Goal: Task Accomplishment & Management: Manage account settings

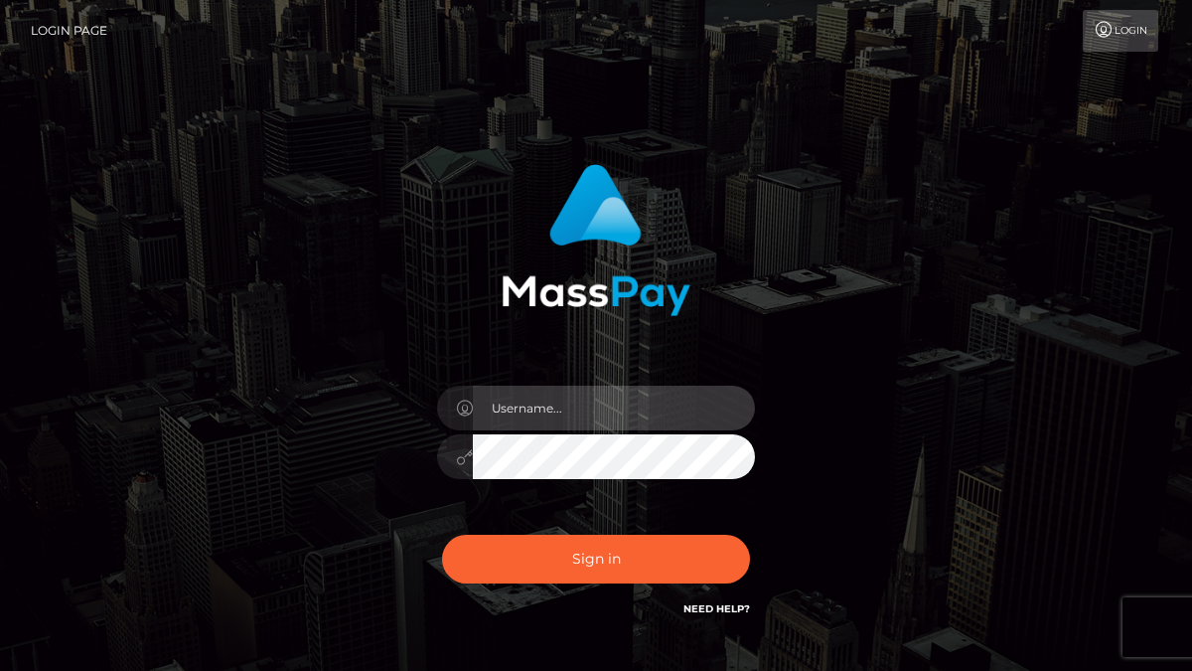
click at [575, 421] on input "text" at bounding box center [614, 408] width 282 height 45
click at [527, 410] on input "text" at bounding box center [614, 408] width 282 height 45
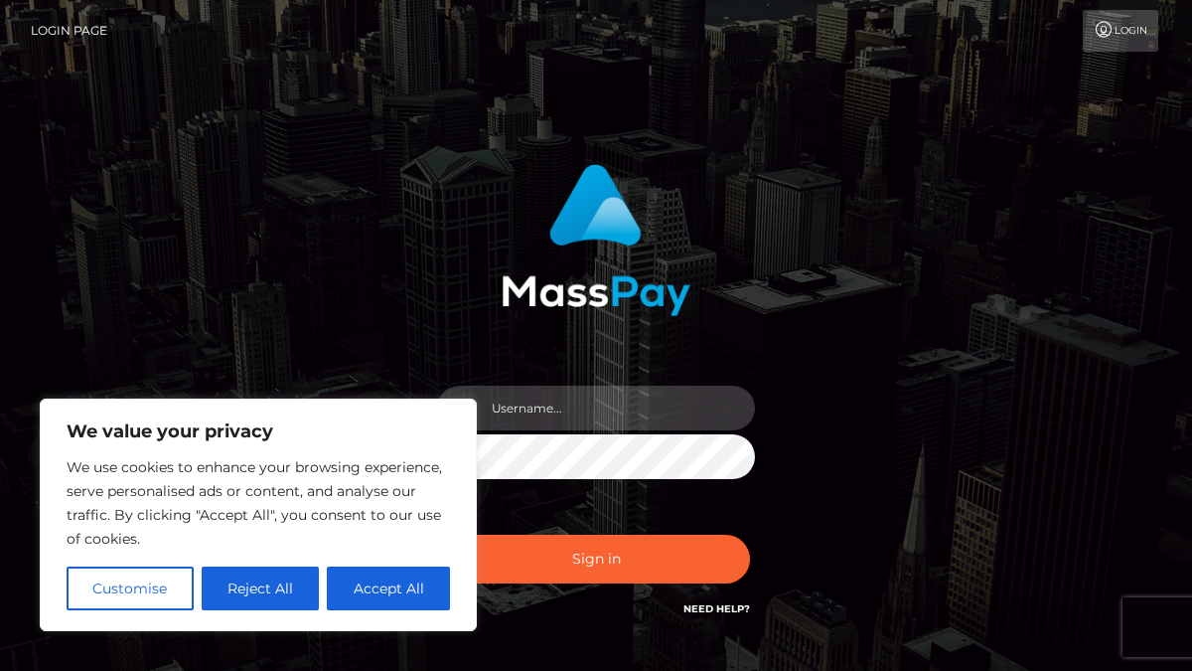
type input "[EMAIL_ADDRESS][DOMAIN_NAME]"
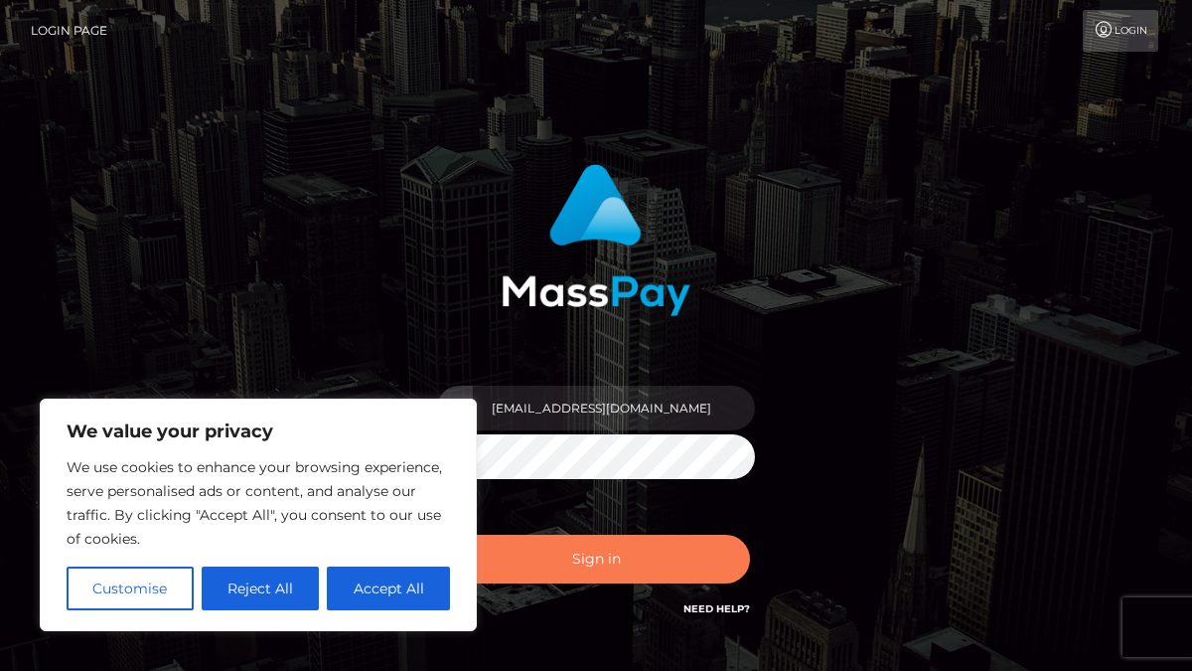
click at [607, 561] on button "Sign in" at bounding box center [596, 559] width 308 height 49
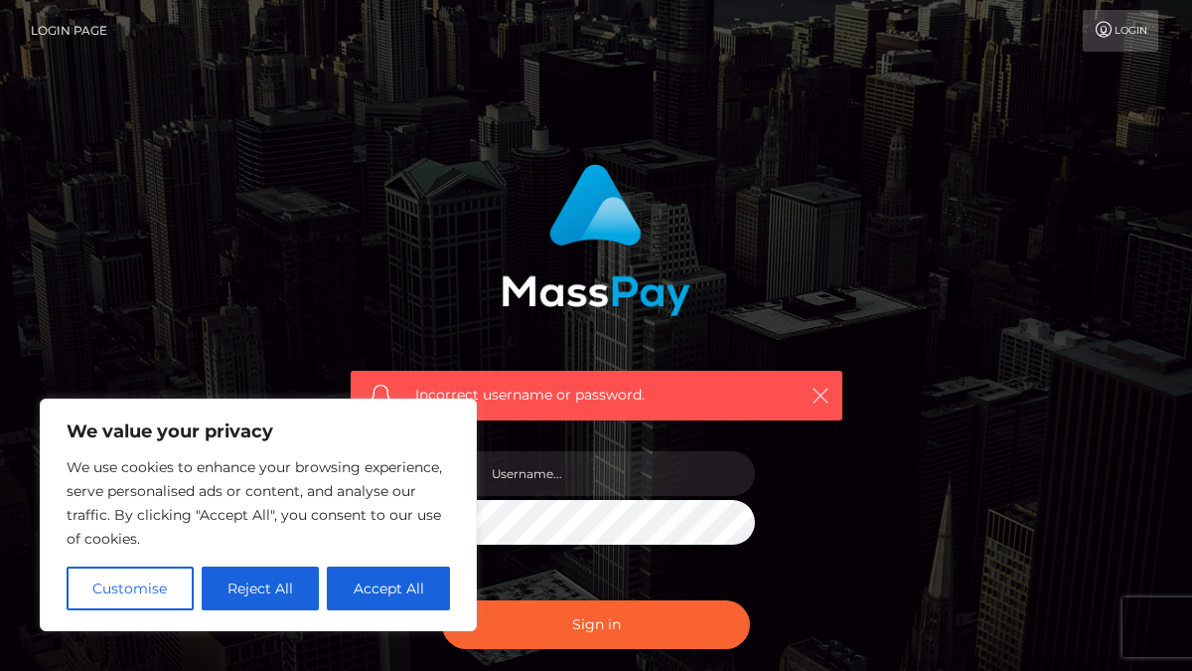
click at [824, 394] on icon "button" at bounding box center [821, 396] width 20 height 20
click at [363, 580] on button "Accept All" at bounding box center [388, 588] width 123 height 44
checkbox input "true"
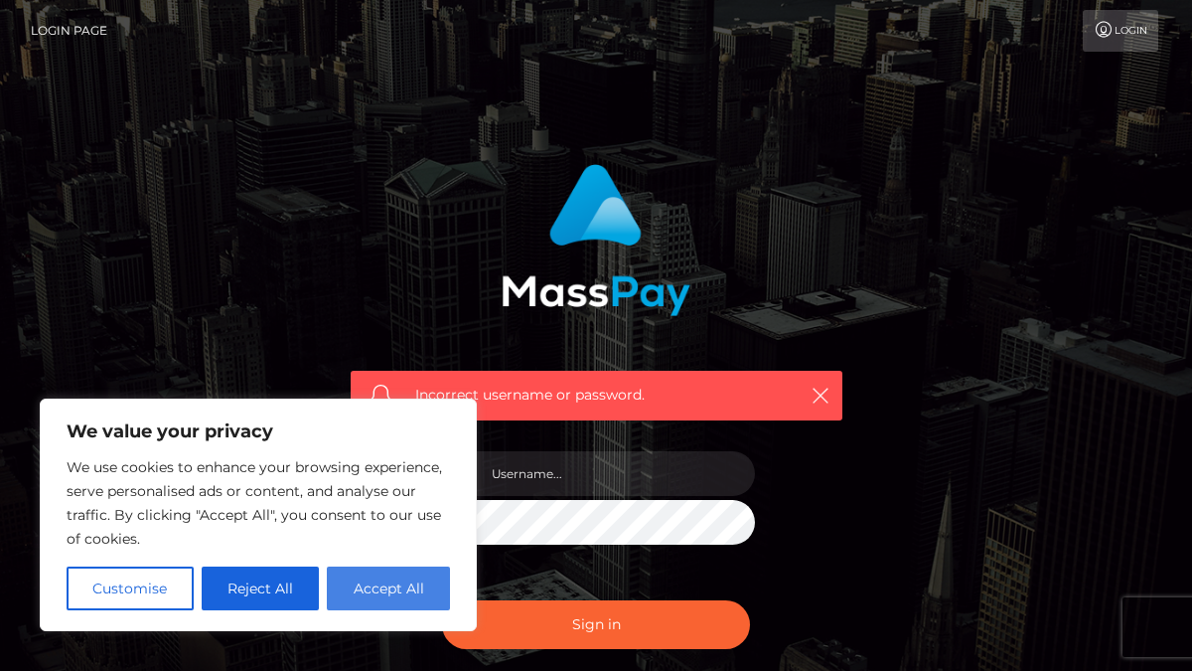
checkbox input "true"
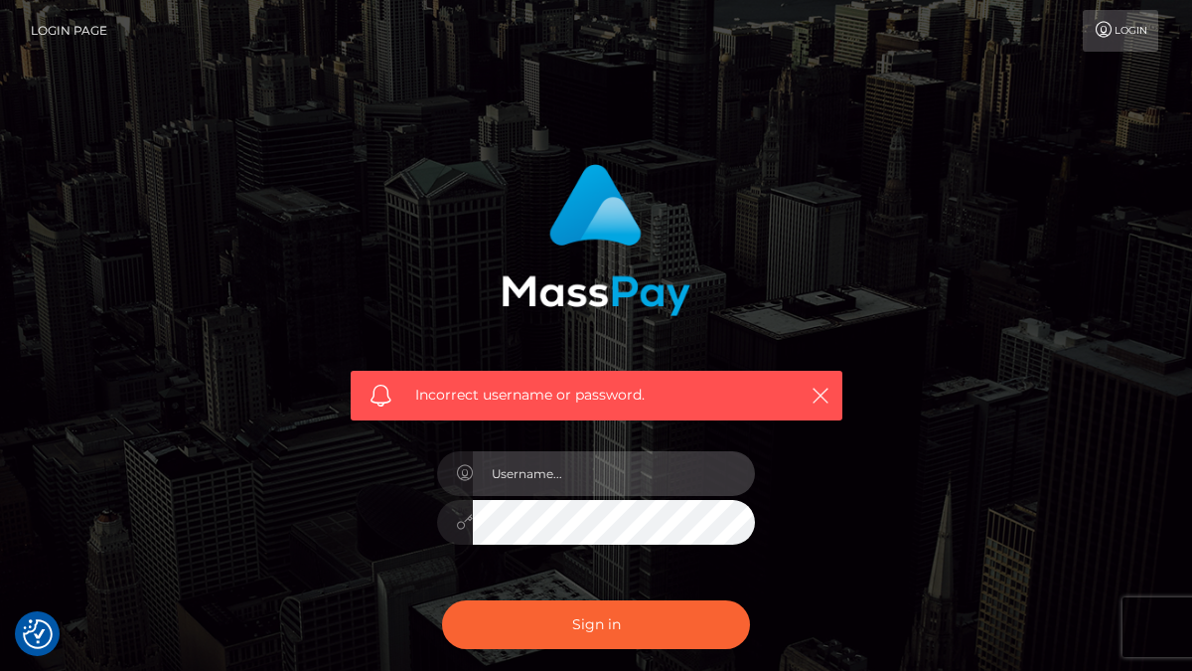
click at [610, 472] on input "text" at bounding box center [614, 473] width 282 height 45
type input "[EMAIL_ADDRESS][DOMAIN_NAME]"
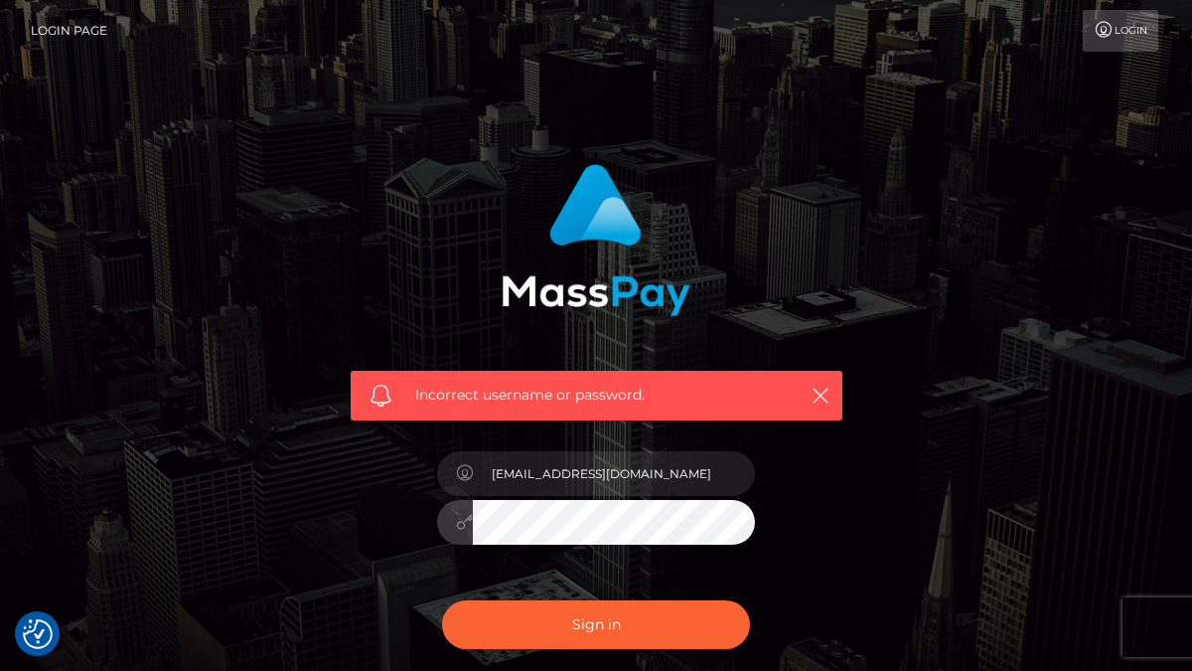
click at [442, 600] on button "Sign in" at bounding box center [596, 624] width 308 height 49
click at [816, 403] on icon "button" at bounding box center [821, 396] width 20 height 20
